Goal: Transaction & Acquisition: Purchase product/service

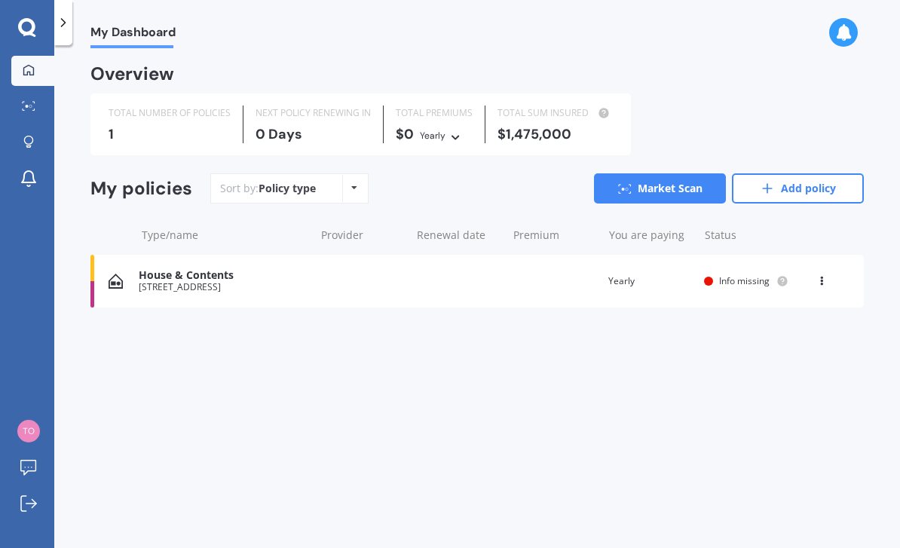
click at [348, 189] on div "Policy type Alphabetical Date added Renewing next" at bounding box center [353, 188] width 23 height 27
click at [337, 358] on div "My Dashboard Overview TOTAL NUMBER OF POLICIES 1 NEXT POLICY RENEWING [DATE] TO…" at bounding box center [477, 299] width 846 height 503
click at [779, 185] on link "Add policy" at bounding box center [798, 188] width 132 height 30
click at [28, 30] on icon at bounding box center [27, 28] width 18 height 20
click at [819, 280] on icon at bounding box center [821, 278] width 11 height 9
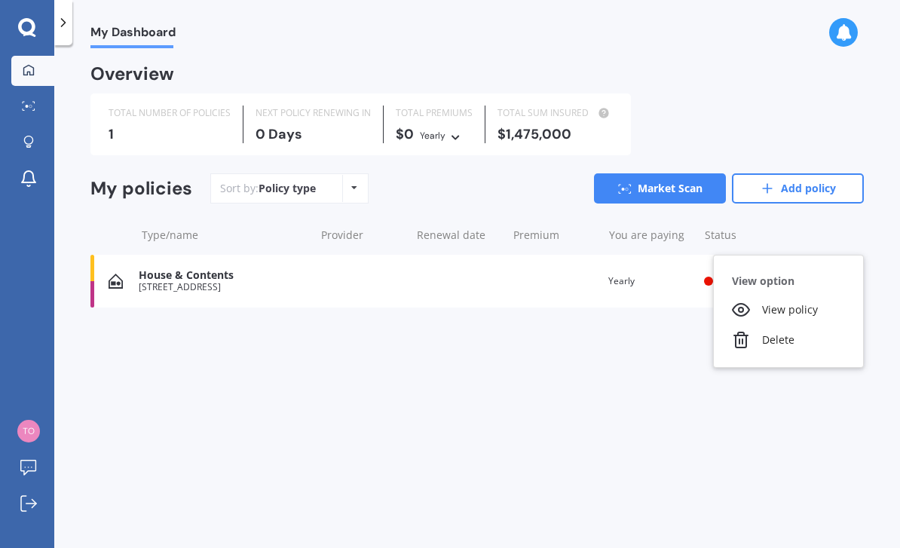
click at [784, 344] on div "Delete" at bounding box center [788, 340] width 149 height 30
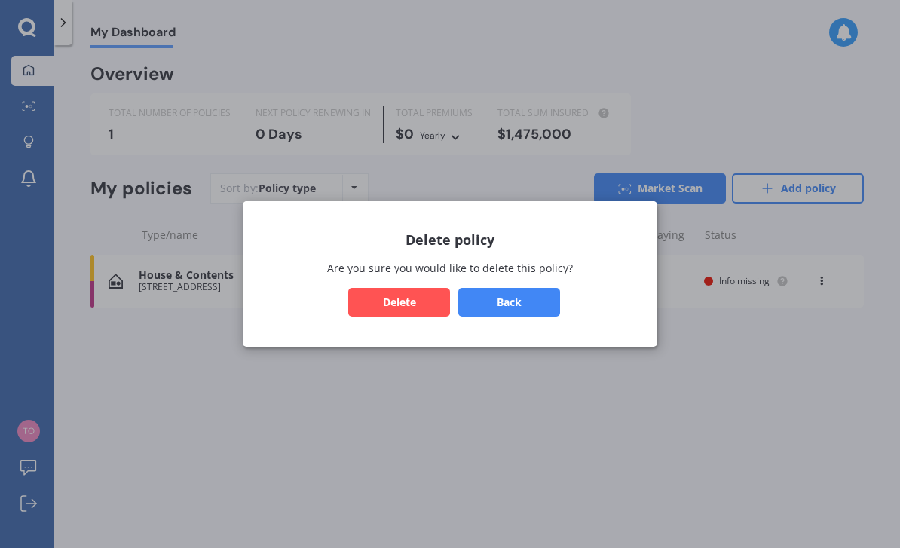
click at [390, 305] on button "Delete" at bounding box center [399, 302] width 102 height 29
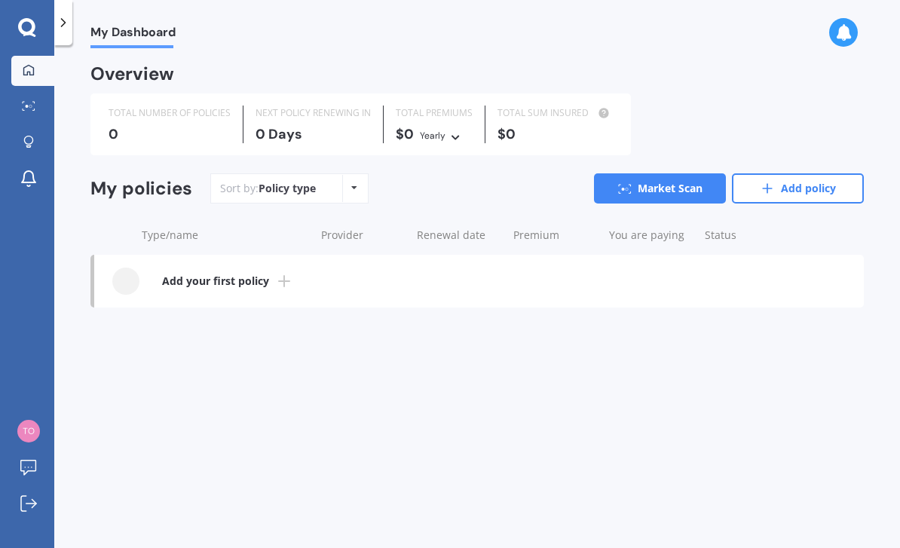
click at [62, 29] on icon at bounding box center [63, 22] width 15 height 15
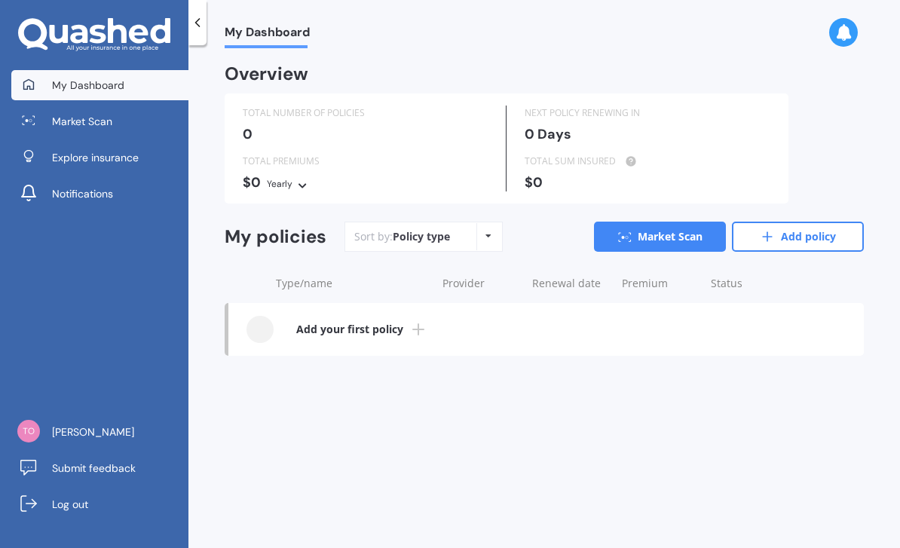
click at [70, 162] on span "Explore insurance" at bounding box center [95, 157] width 87 height 15
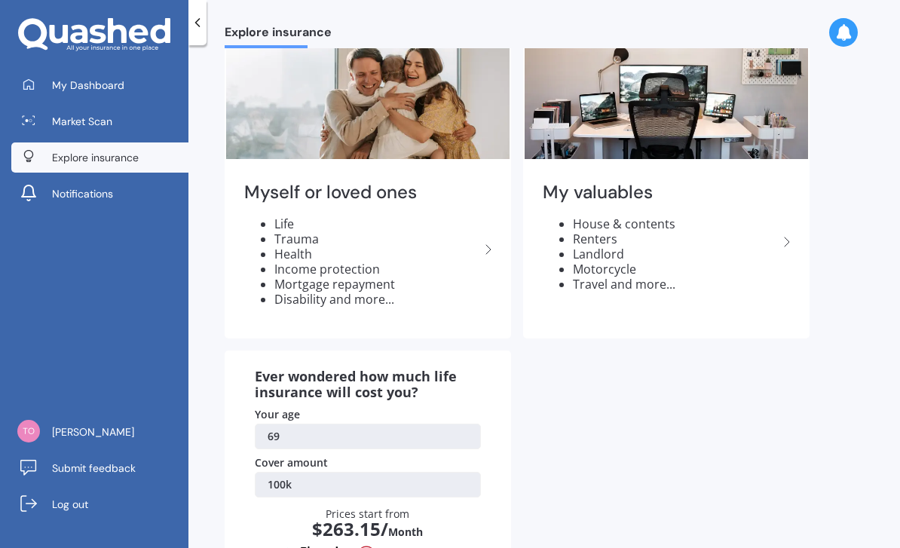
scroll to position [31, 0]
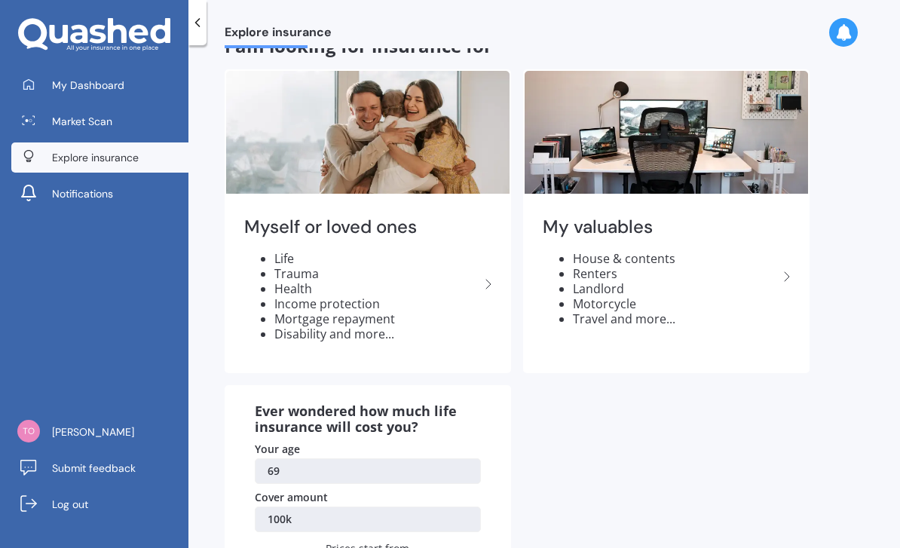
click at [788, 268] on icon at bounding box center [787, 277] width 18 height 18
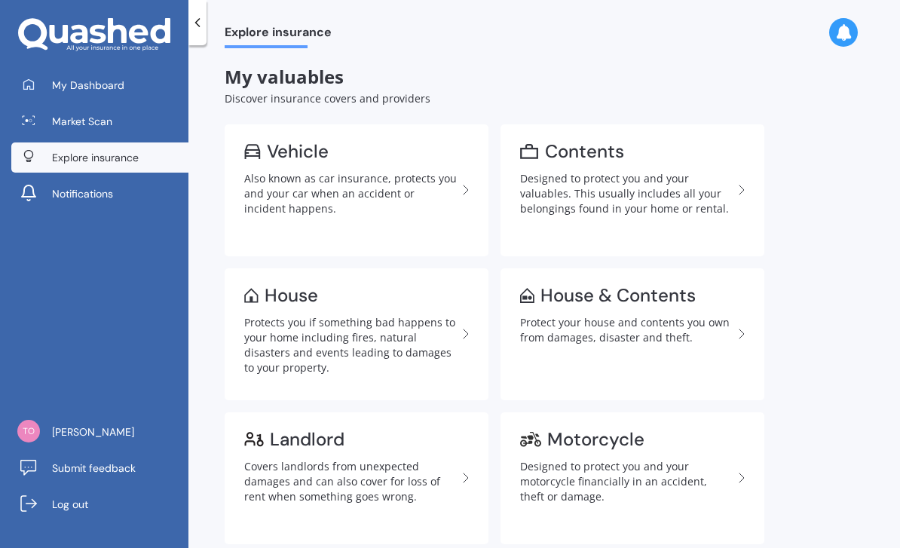
click at [281, 171] on div "Also known as car insurance, protects you and your car when an accident or inci…" at bounding box center [350, 193] width 213 height 45
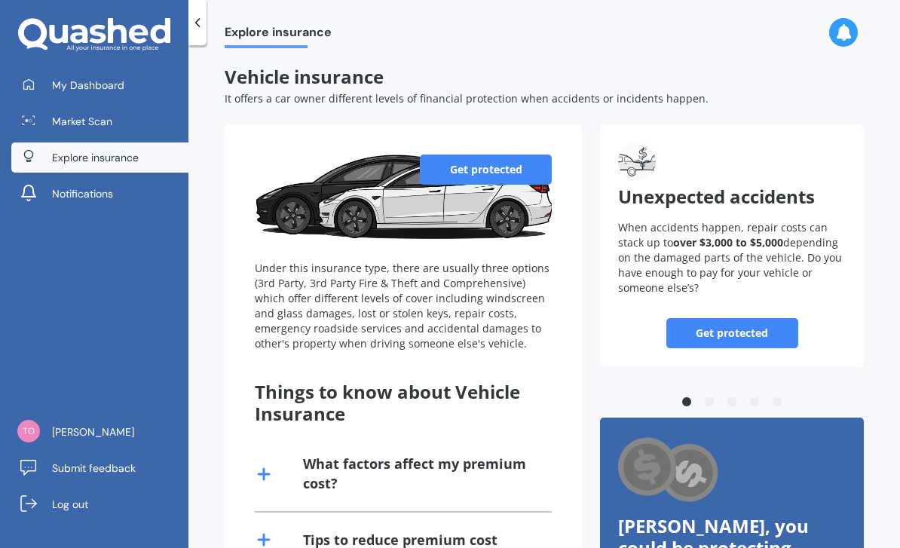
click at [460, 155] on link "Get protected" at bounding box center [486, 170] width 132 height 30
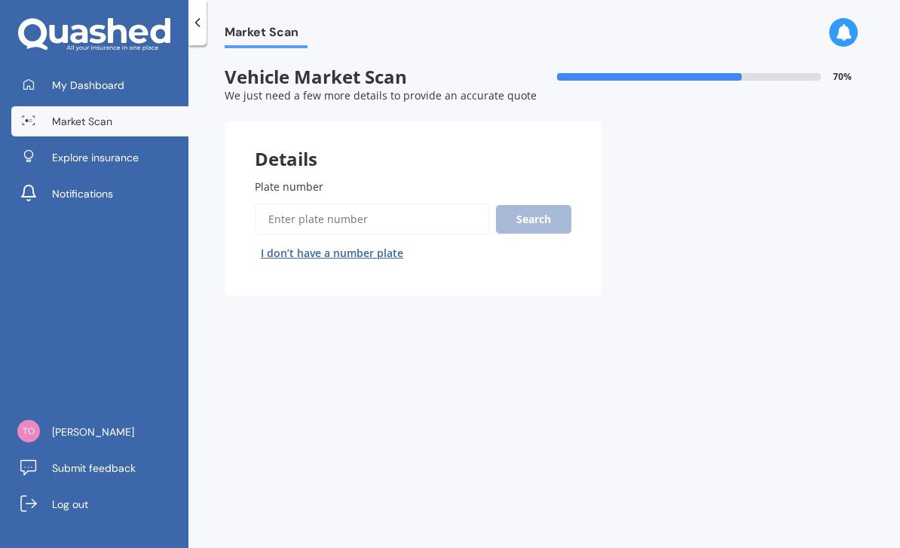
click at [279, 204] on input "Plate number" at bounding box center [372, 220] width 235 height 32
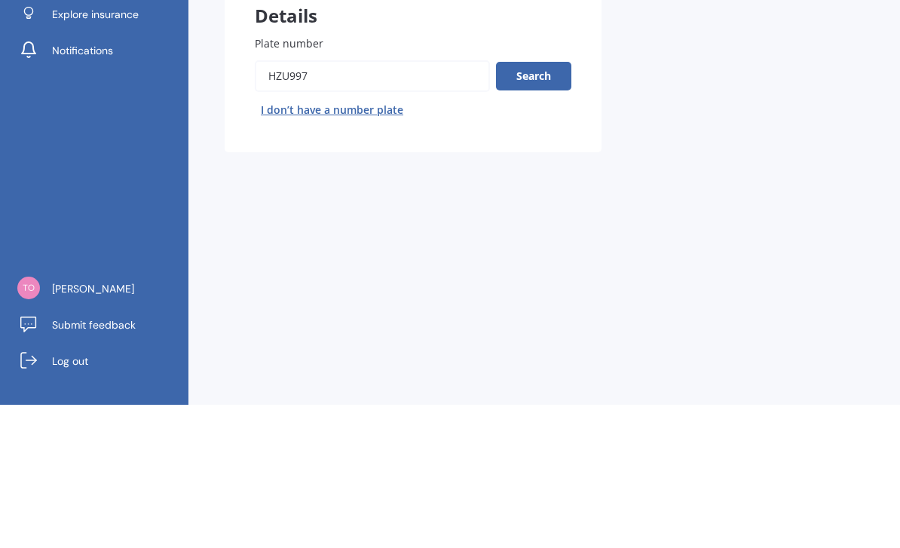
type input "HZU997"
click at [545, 205] on button "Search" at bounding box center [533, 219] width 75 height 29
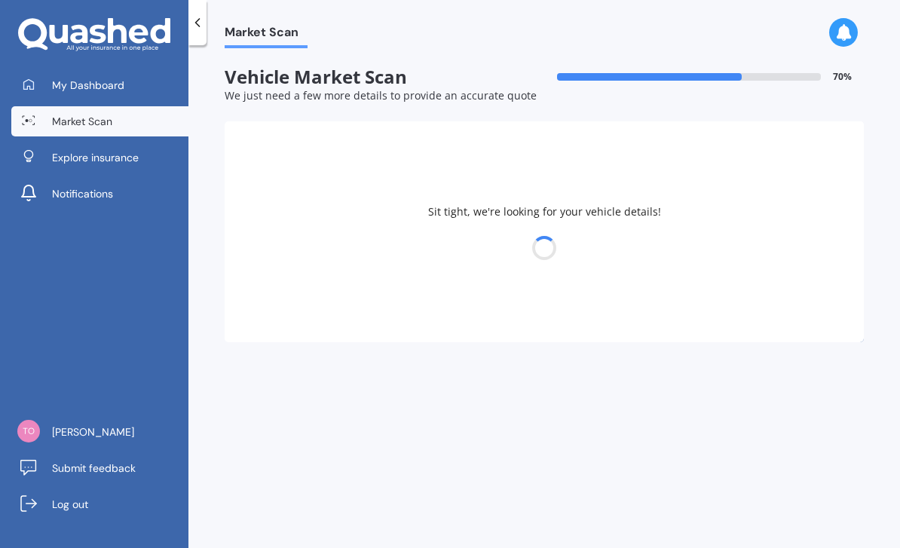
select select "TOYOTA"
select select "COROLLA"
select select "07"
select select "04"
select select "1956"
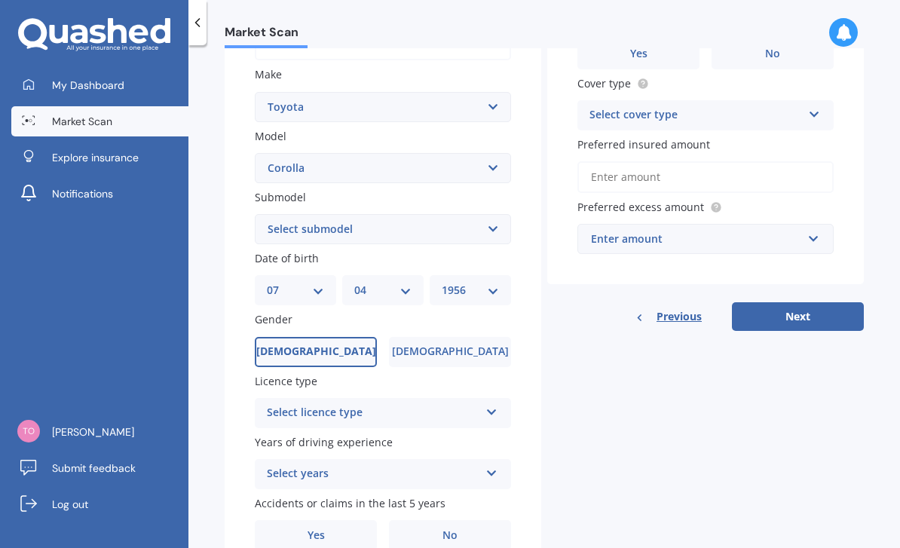
scroll to position [270, 0]
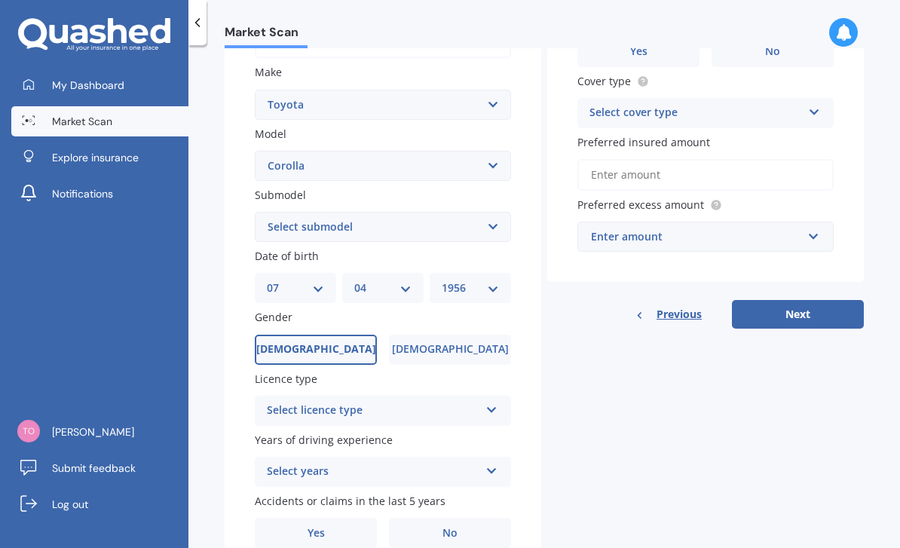
click at [315, 280] on select "DD 01 02 03 04 05 06 07 08 09 10 11 12 13 14 15 16 17 18 19 20 21 22 23 24 25 2…" at bounding box center [295, 288] width 57 height 17
select select "18"
click at [407, 280] on select "MM 01 02 03 04 05 06 07 08 09 10 11 12" at bounding box center [382, 288] width 57 height 17
select select "05"
click at [495, 280] on select "YYYY 2025 2024 2023 2022 2021 2020 2019 2018 2017 2016 2015 2014 2013 2012 2011…" at bounding box center [470, 288] width 57 height 17
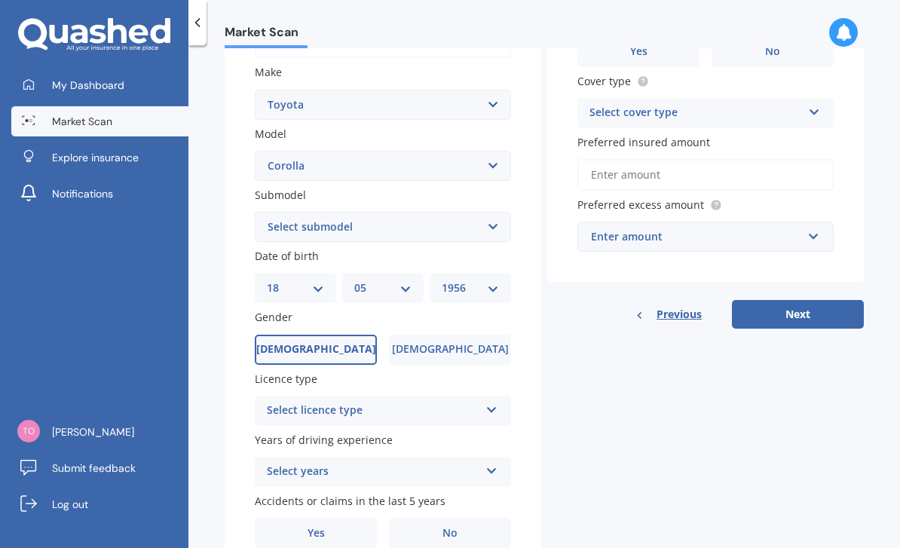
select select "1992"
click at [495, 402] on icon at bounding box center [491, 407] width 13 height 11
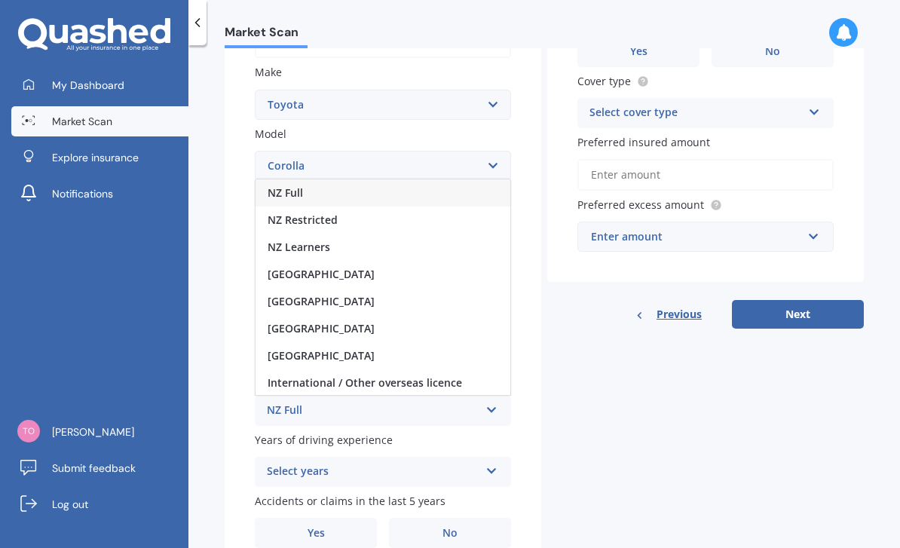
click at [459, 179] on div "NZ Full" at bounding box center [383, 192] width 255 height 27
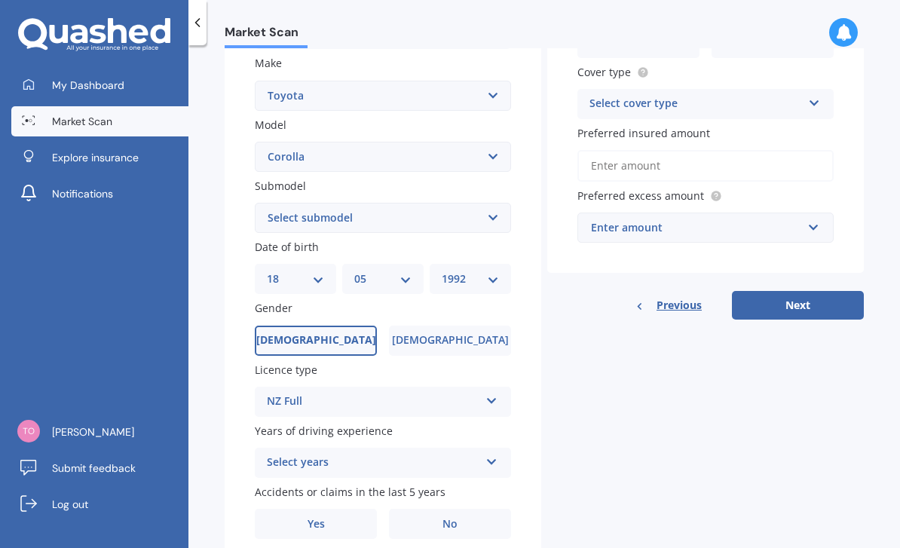
scroll to position [278, 0]
click at [488, 455] on icon at bounding box center [491, 460] width 13 height 11
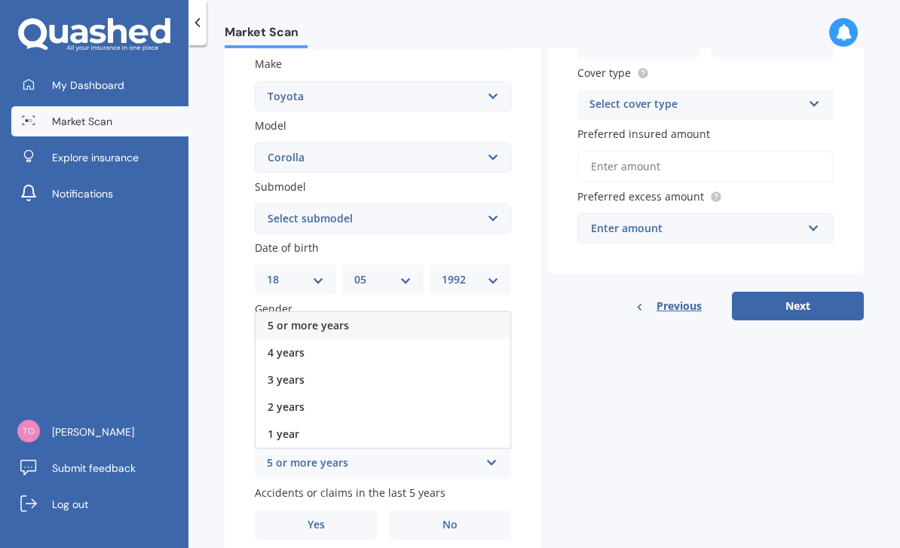
click at [452, 312] on div "5 or more years" at bounding box center [383, 325] width 255 height 27
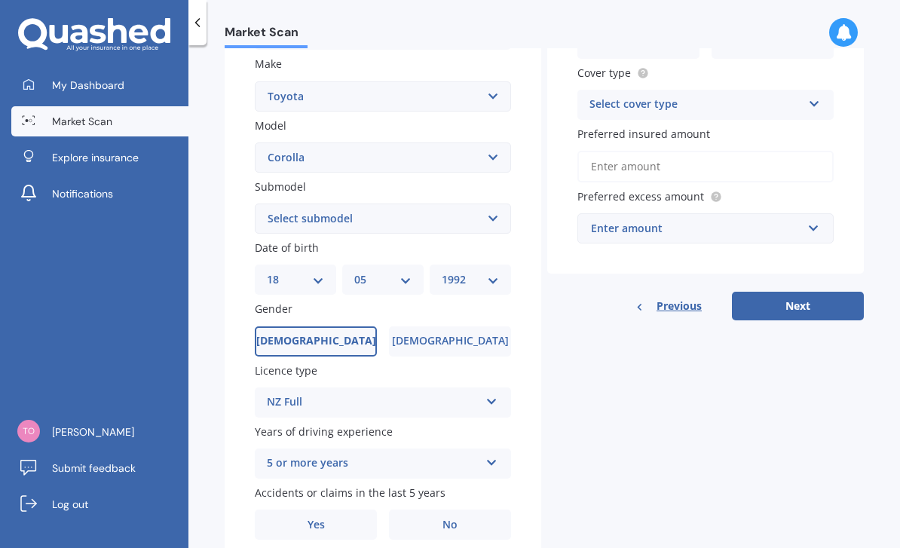
click at [479, 510] on label "No" at bounding box center [450, 525] width 122 height 30
click at [0, 0] on input "No" at bounding box center [0, 0] width 0 height 0
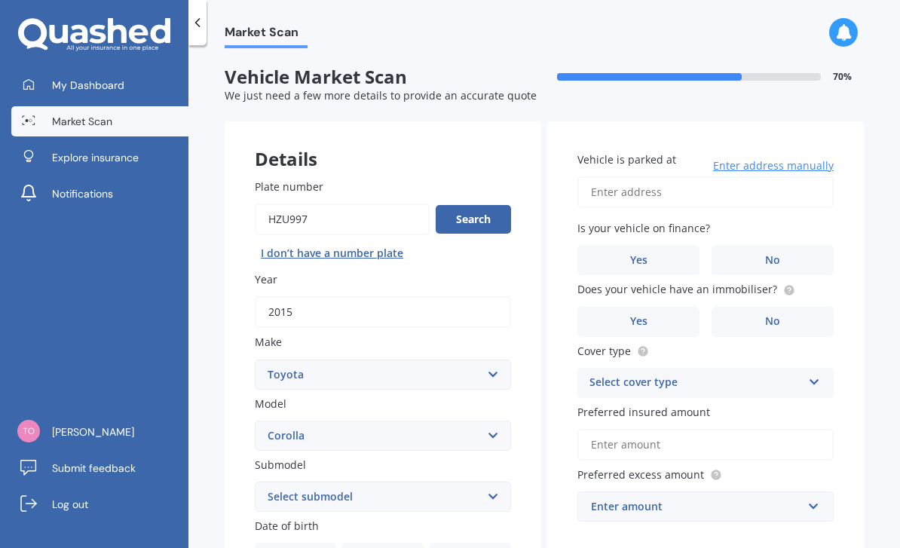
scroll to position [0, 0]
click at [693, 176] on input "Vehicle is parked at" at bounding box center [705, 192] width 256 height 32
type input "1 Tiromoana Drive, Red Beach 0932"
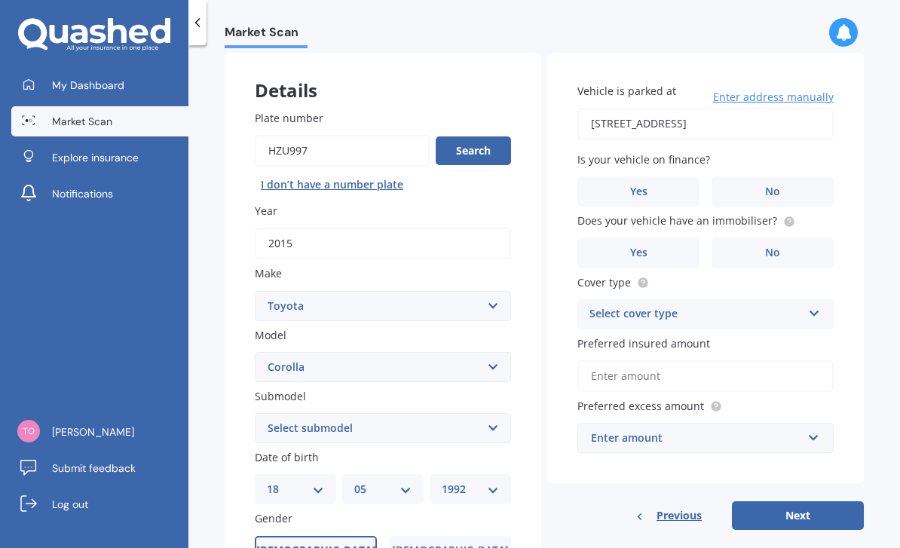
scroll to position [73, 0]
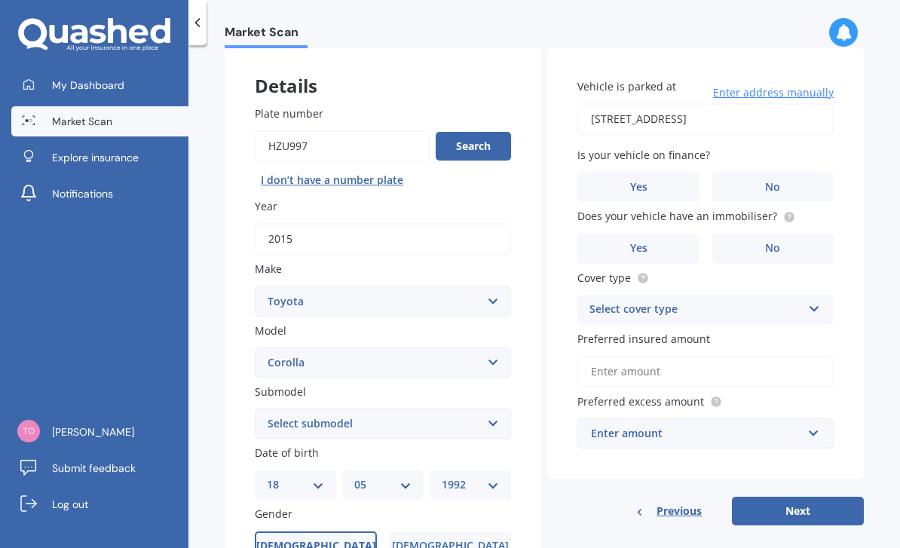
click at [798, 172] on label "No" at bounding box center [773, 187] width 122 height 30
click at [0, 0] on input "No" at bounding box center [0, 0] width 0 height 0
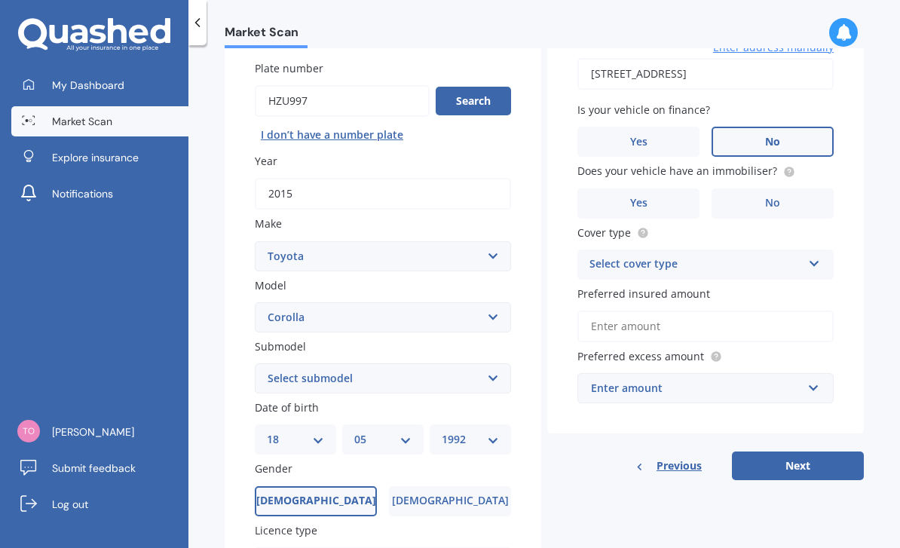
scroll to position [121, 0]
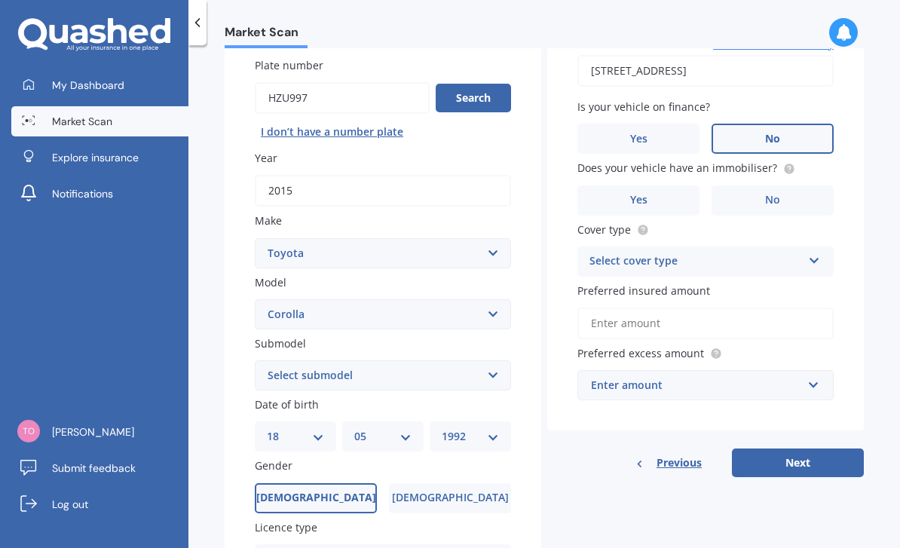
click at [804, 185] on label "No" at bounding box center [773, 200] width 122 height 30
click at [0, 0] on input "No" at bounding box center [0, 0] width 0 height 0
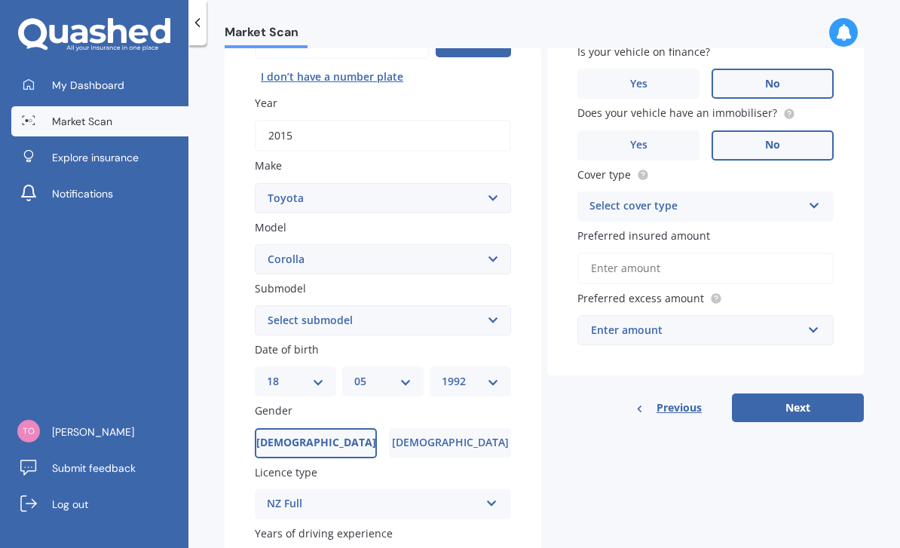
scroll to position [179, 0]
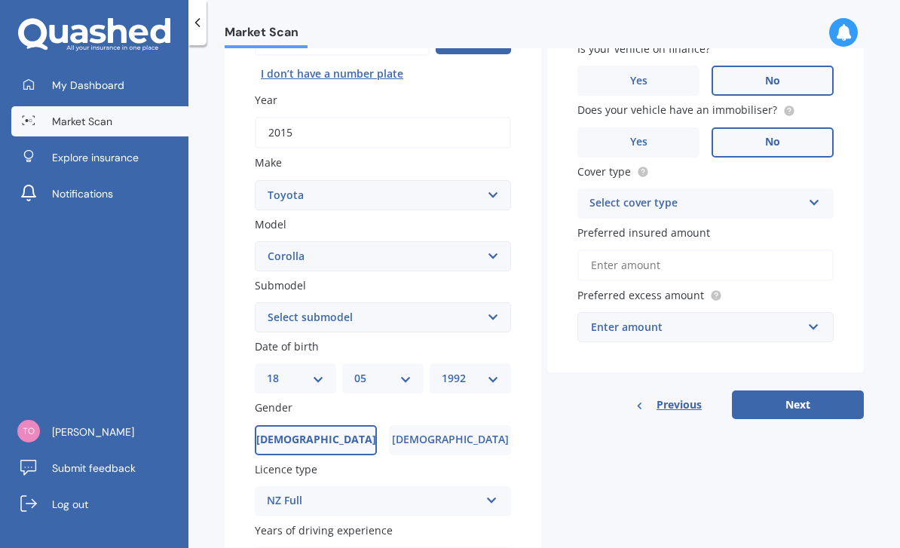
click at [815, 194] on icon at bounding box center [814, 199] width 13 height 11
click at [724, 219] on div "Comprehensive" at bounding box center [705, 232] width 255 height 27
click at [775, 250] on input "Preferred insured amount" at bounding box center [705, 266] width 256 height 32
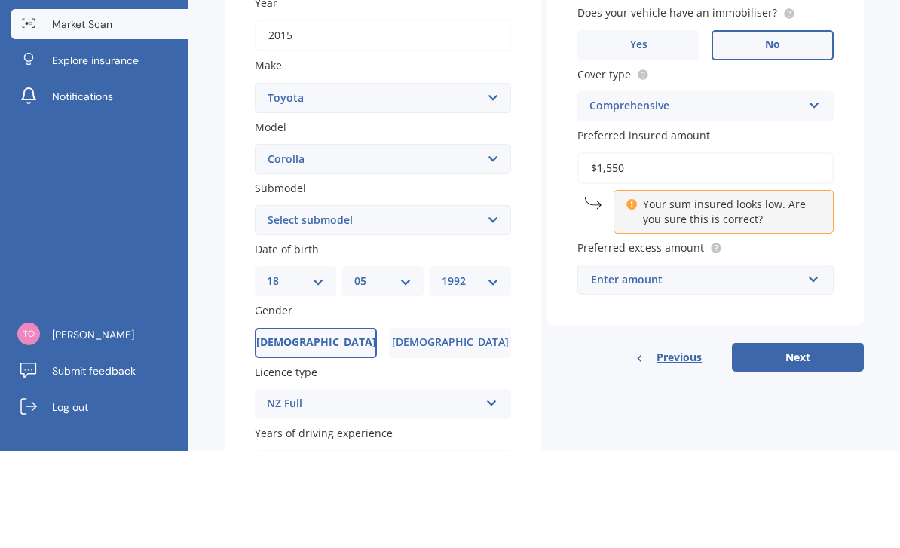
type input "$15,500"
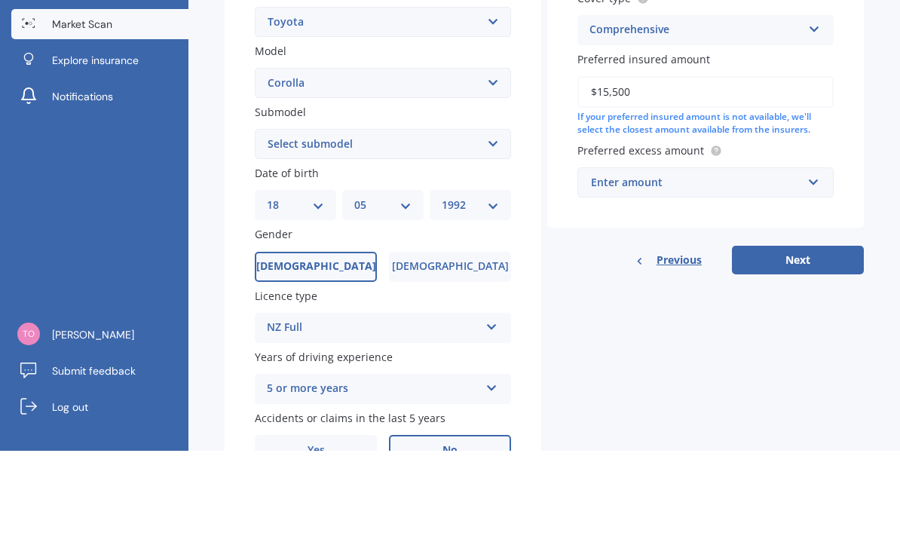
scroll to position [258, 0]
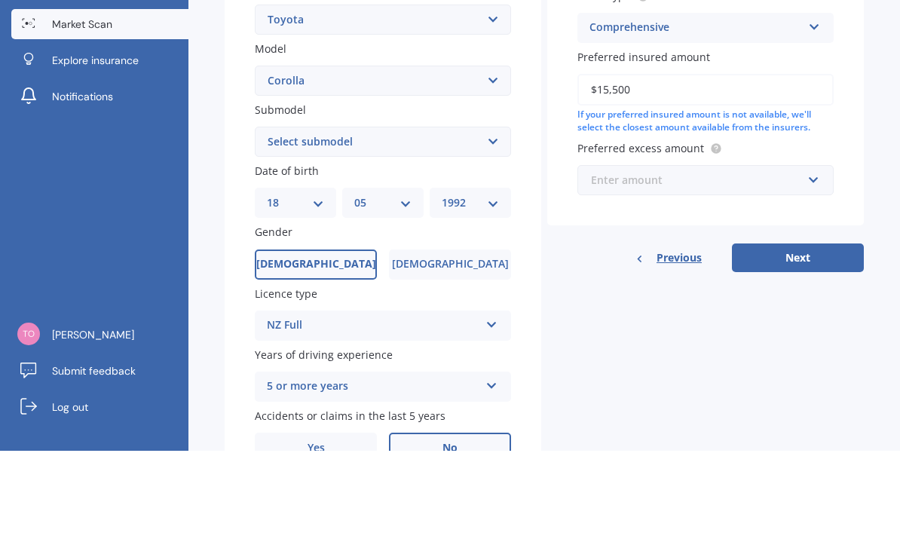
click at [820, 263] on input "text" at bounding box center [700, 277] width 243 height 29
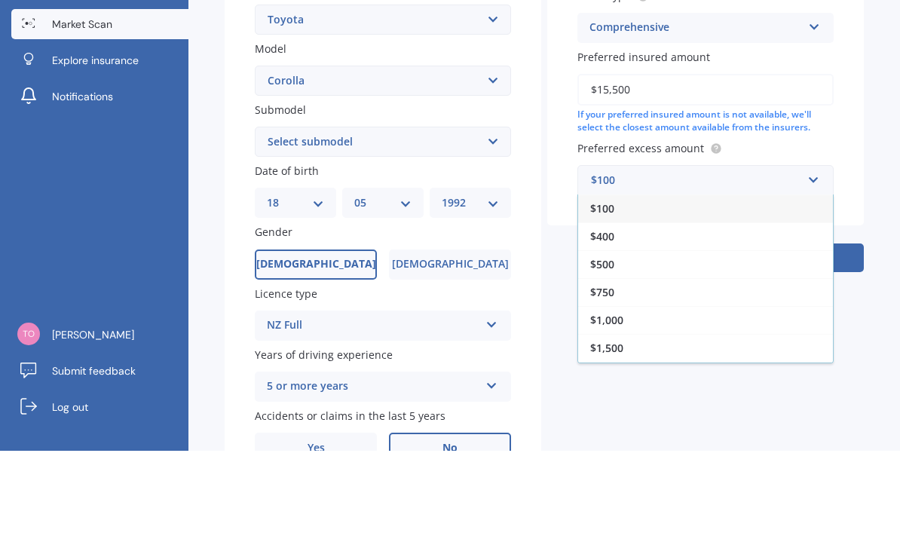
click at [628, 348] on div "$500" at bounding box center [705, 362] width 255 height 28
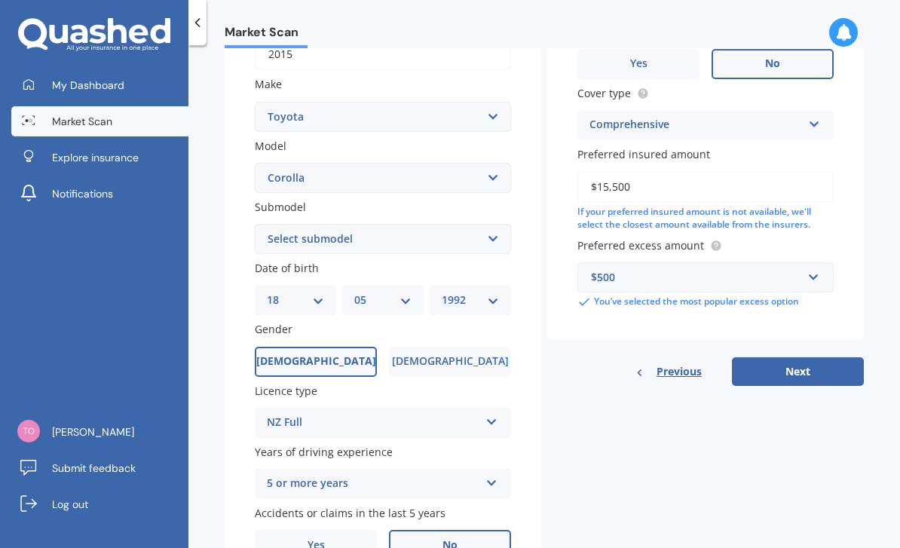
click at [821, 357] on button "Next" at bounding box center [798, 371] width 132 height 29
click at [495, 224] on select "Select submodel (All other) Axio Diesel Fielder 2WD Fielder 4WD FXGT GL GLX 1.8…" at bounding box center [383, 239] width 256 height 30
select select "GX 1.8"
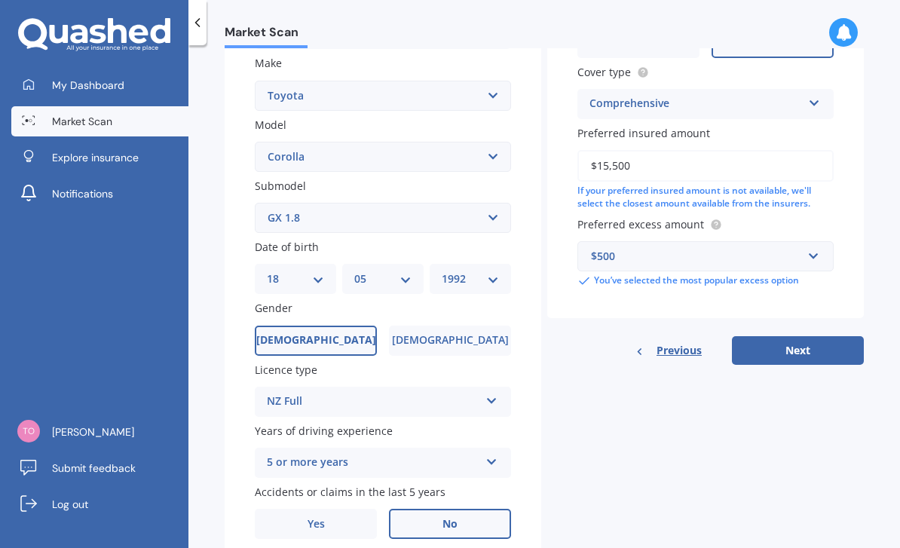
scroll to position [278, 0]
click at [823, 337] on button "Next" at bounding box center [798, 351] width 132 height 29
select select "18"
select select "05"
select select "1992"
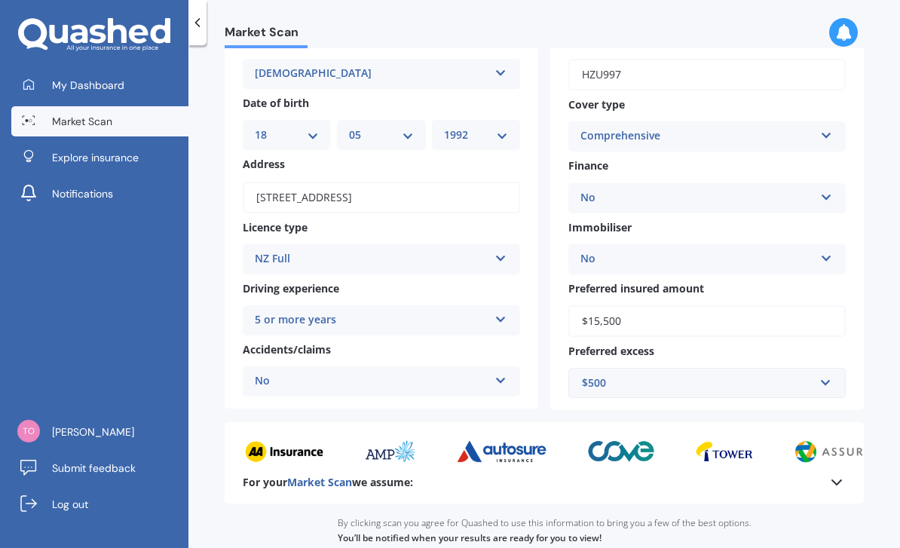
scroll to position [111, 0]
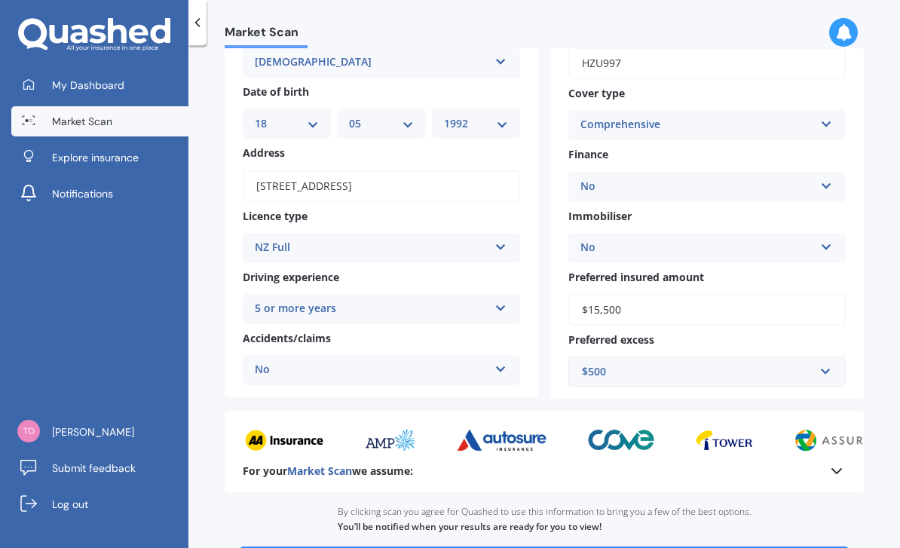
click at [876, 349] on div "Market Scan Vehicle Market Scan summary 90 % Check your details and click conti…" at bounding box center [544, 299] width 712 height 503
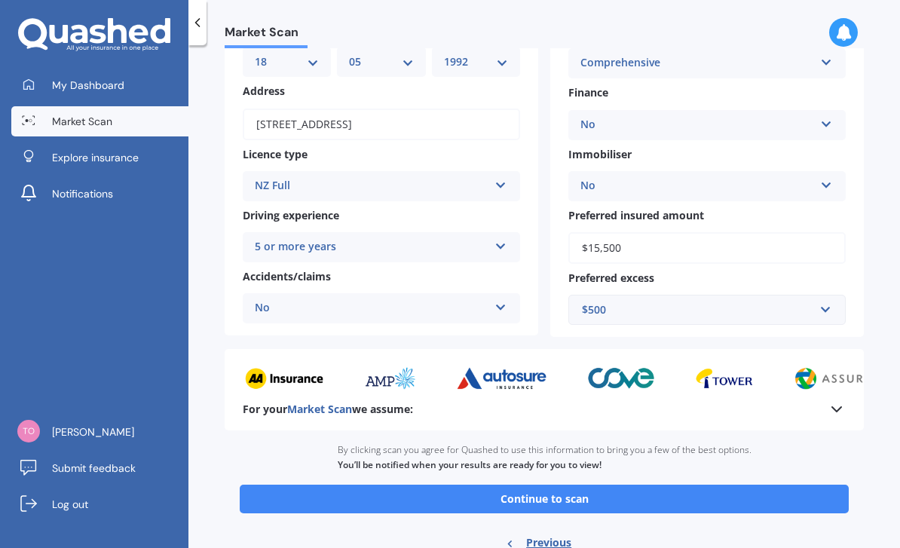
scroll to position [172, 0]
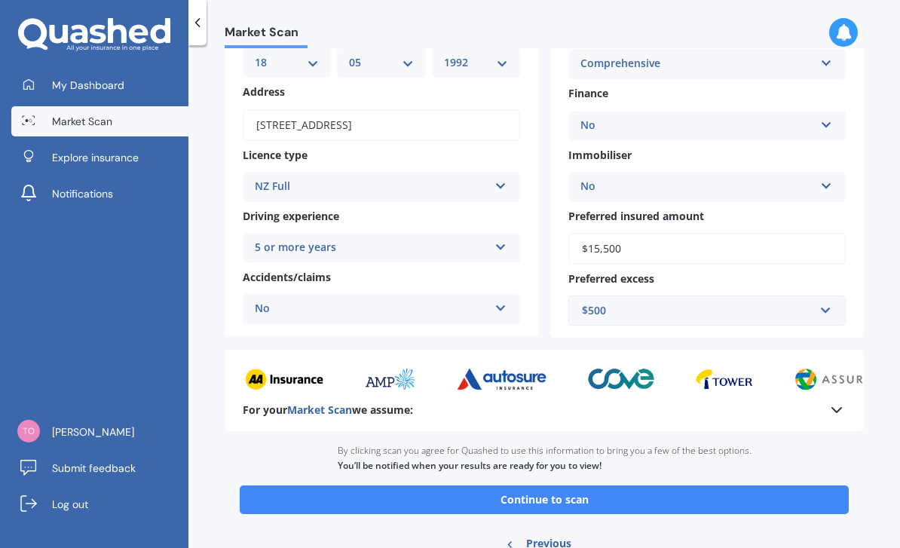
click at [609, 485] on button "Continue to scan" at bounding box center [544, 499] width 609 height 29
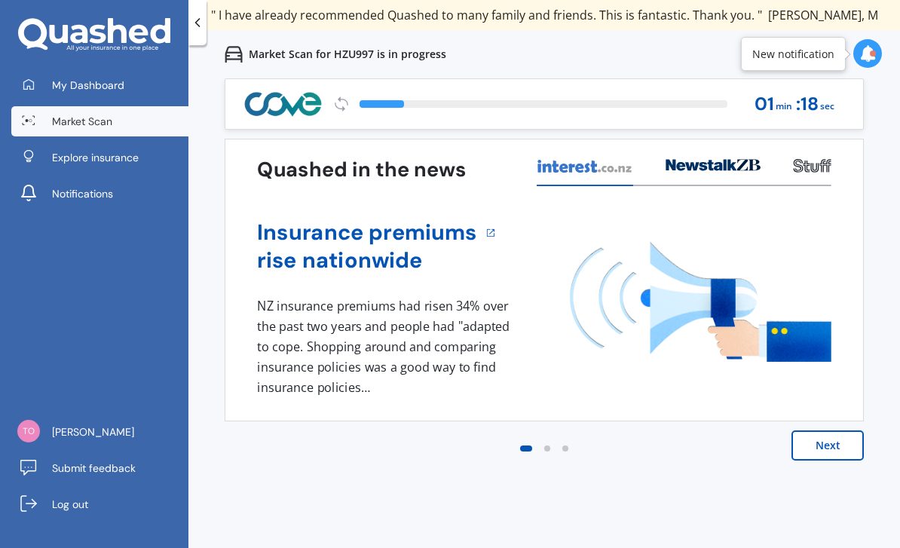
click at [838, 443] on button "Next" at bounding box center [828, 445] width 72 height 30
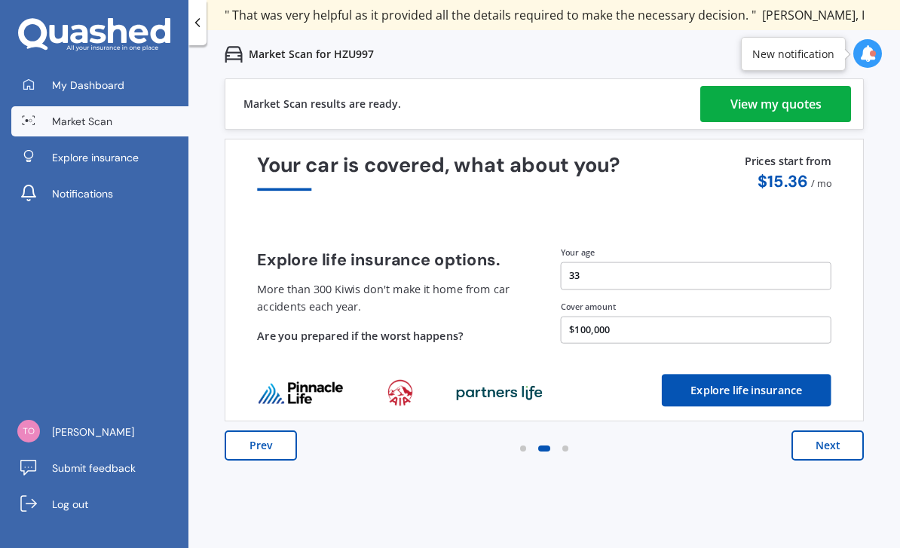
click at [831, 109] on link "View my quotes" at bounding box center [775, 104] width 151 height 36
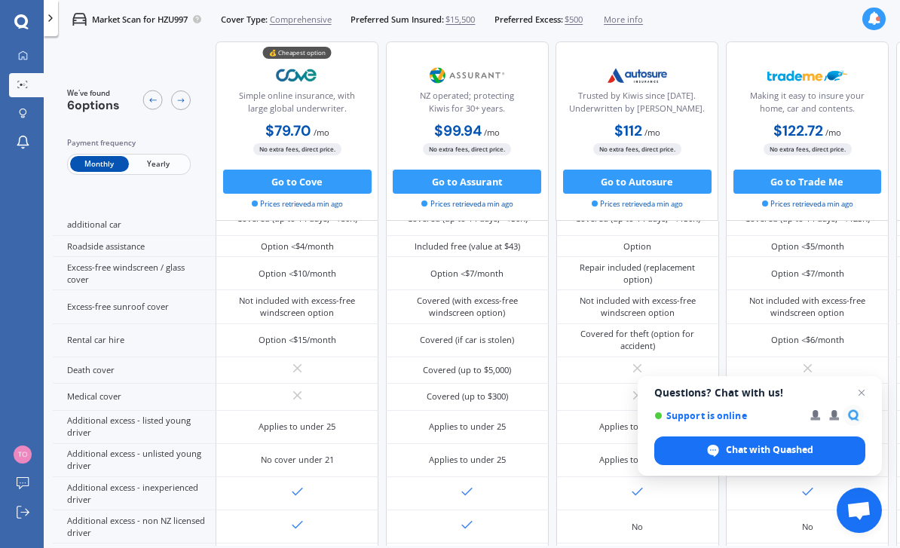
scroll to position [528, 0]
click at [354, 257] on div "Option <$4/month" at bounding box center [297, 246] width 163 height 21
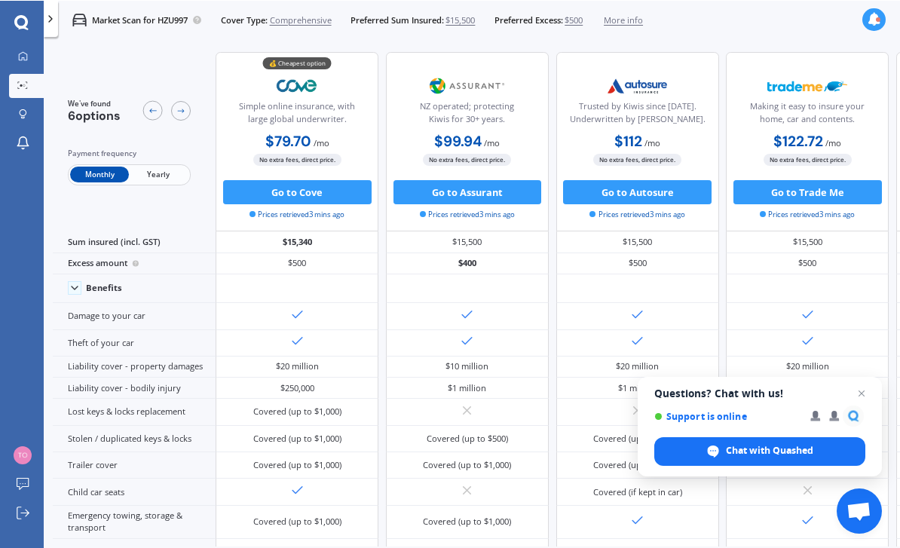
scroll to position [47, 0]
